Goal: Transaction & Acquisition: Obtain resource

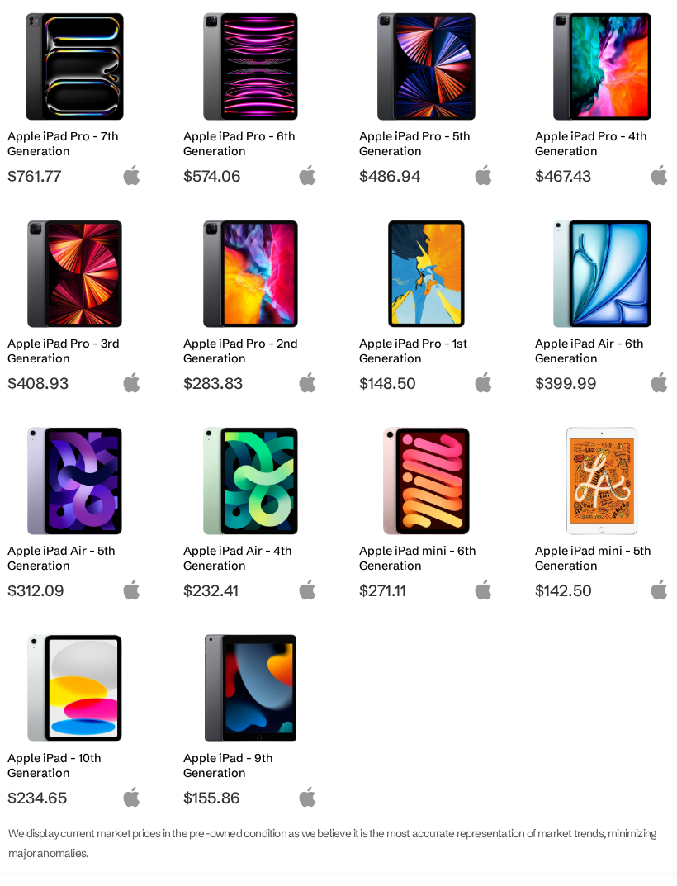
scroll to position [240, 0]
click at [276, 553] on h2 "Apple iPad Air - 4th Generation" at bounding box center [250, 558] width 135 height 30
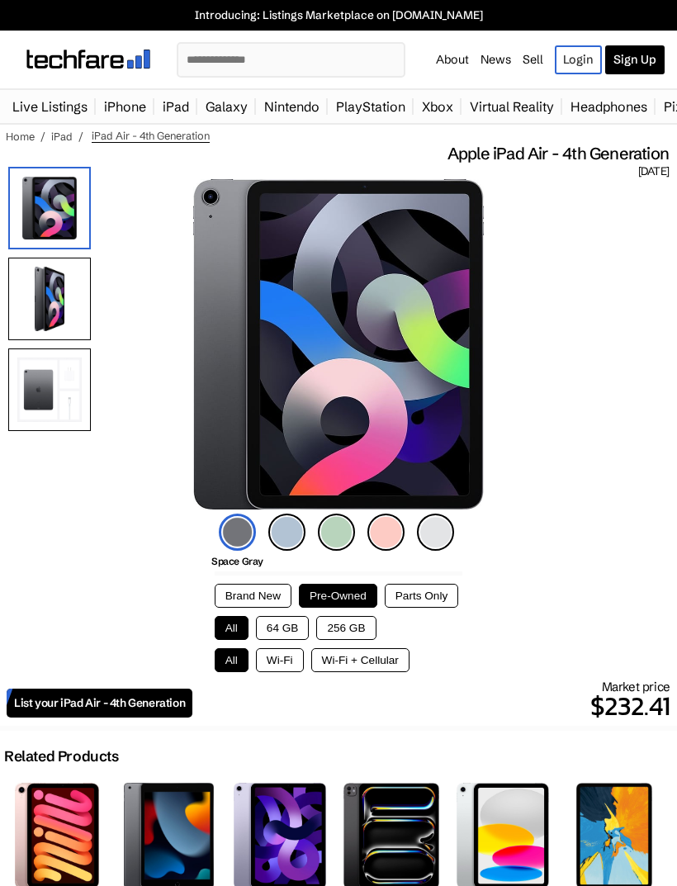
click at [374, 672] on button "Wi-Fi + Cellular" at bounding box center [360, 660] width 98 height 24
click at [357, 635] on button "256 GB" at bounding box center [345, 628] width 59 height 24
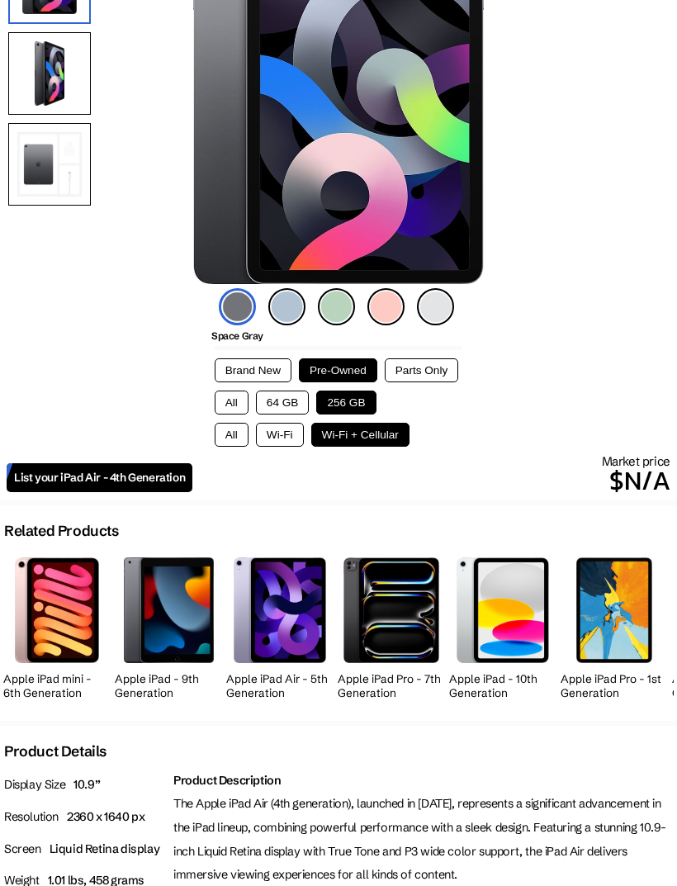
scroll to position [226, 0]
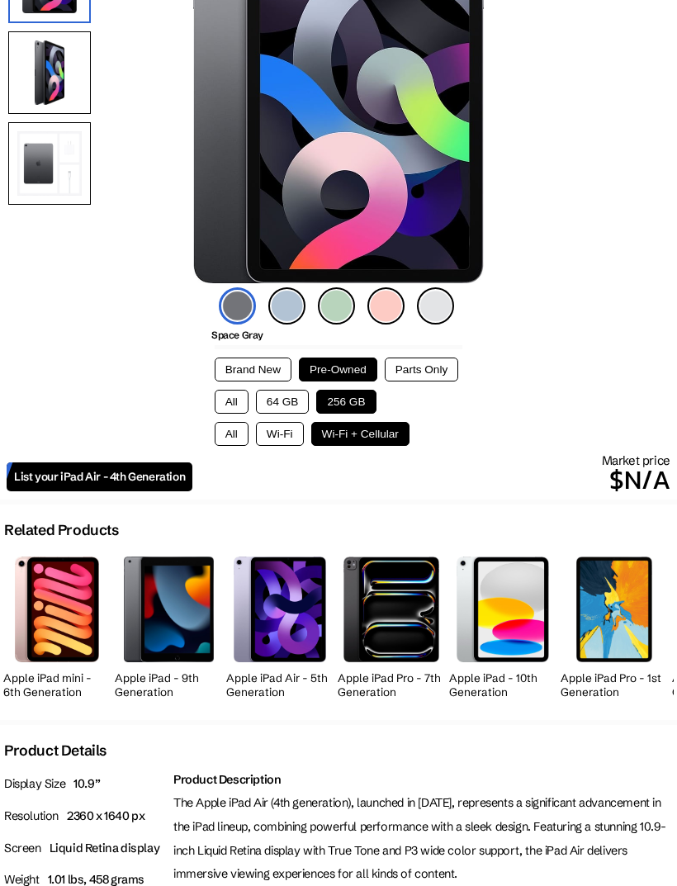
click at [263, 367] on button "Brand New" at bounding box center [253, 370] width 77 height 24
click at [237, 405] on button "All" at bounding box center [232, 402] width 34 height 24
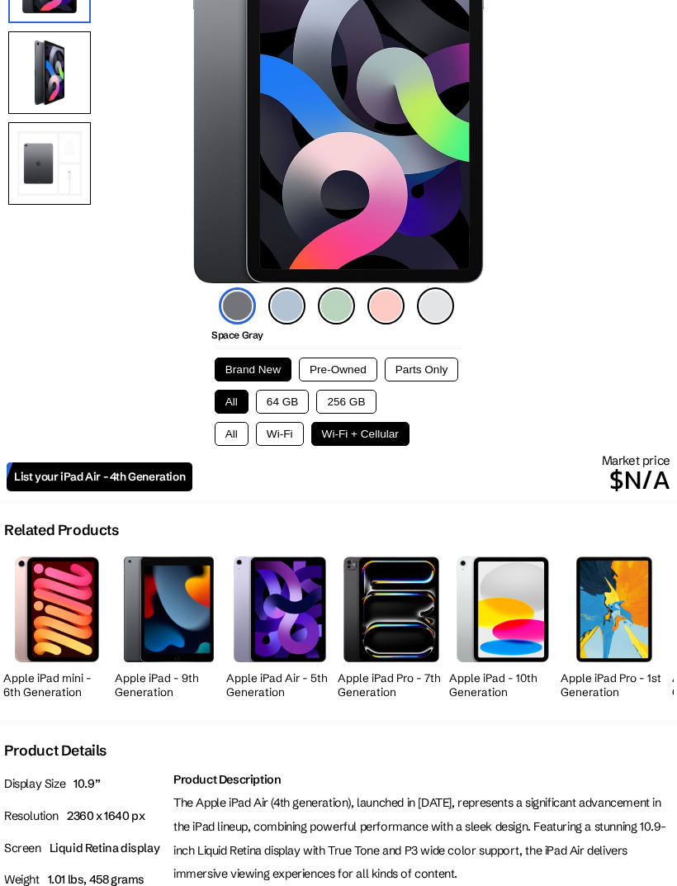
click at [227, 440] on button "All" at bounding box center [232, 434] width 34 height 24
click at [353, 373] on button "Pre-Owned" at bounding box center [338, 370] width 78 height 24
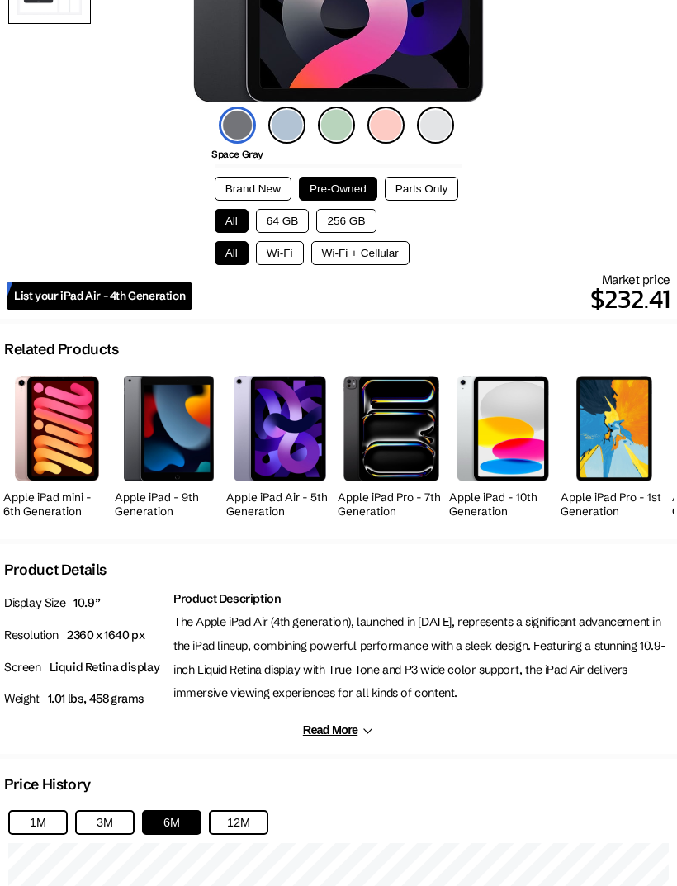
scroll to position [393, 0]
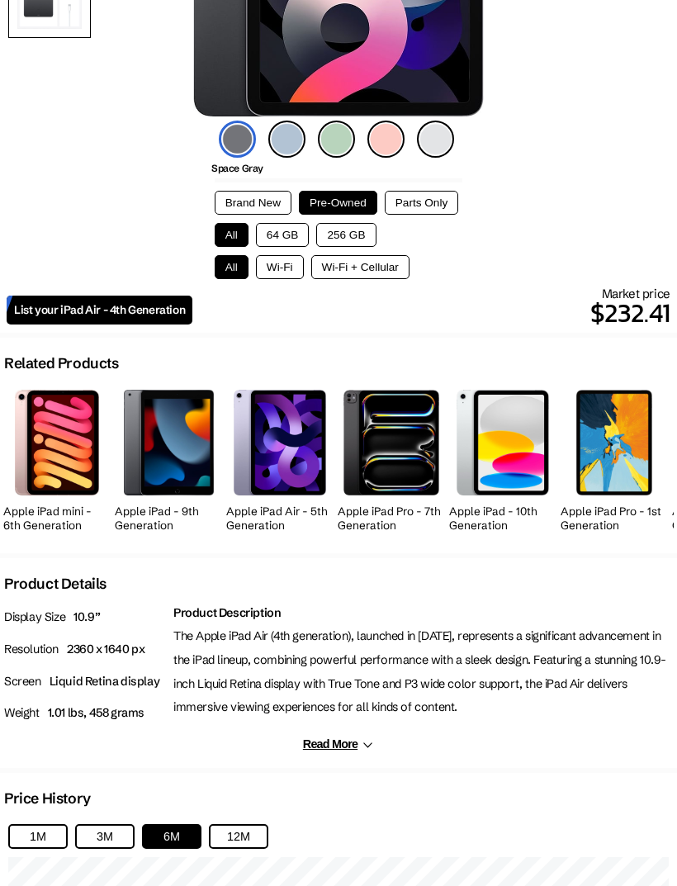
click at [354, 238] on button "256 GB" at bounding box center [345, 235] width 59 height 24
click at [372, 275] on button "Wi-Fi + Cellular" at bounding box center [360, 267] width 98 height 24
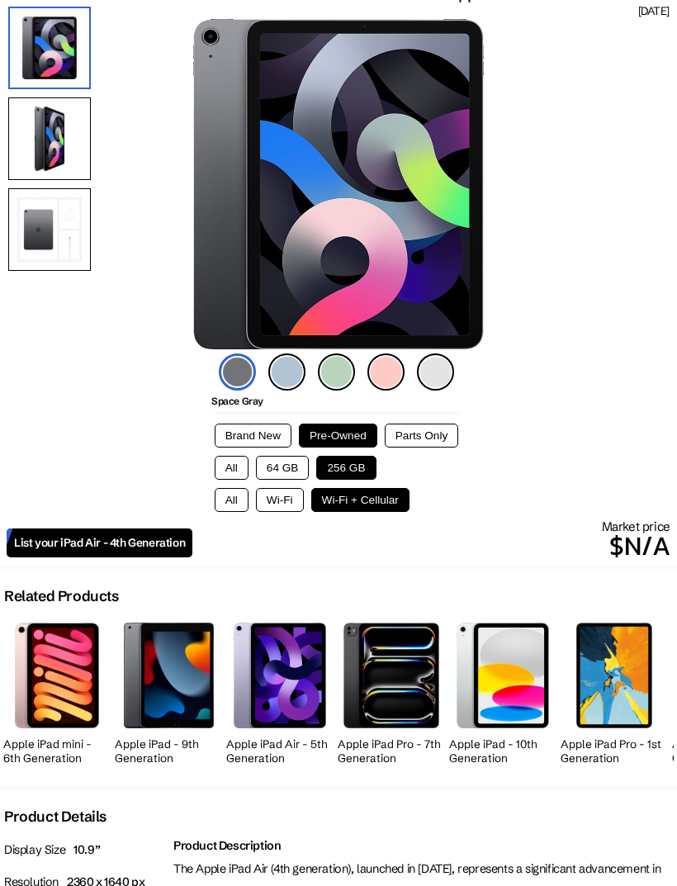
scroll to position [159, 0]
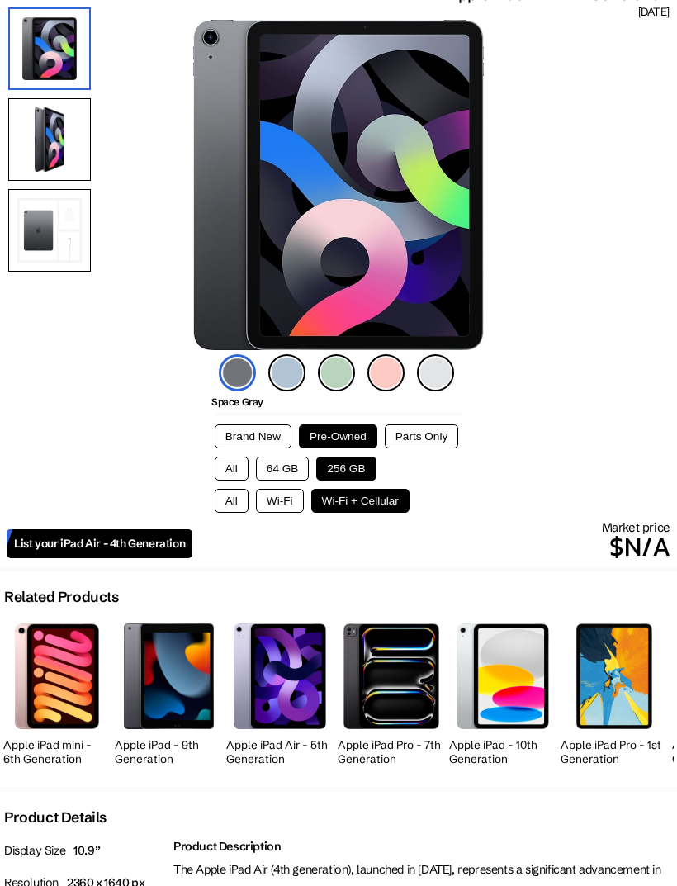
click at [389, 383] on img at bounding box center [385, 372] width 37 height 37
